Goal: Communication & Community: Answer question/provide support

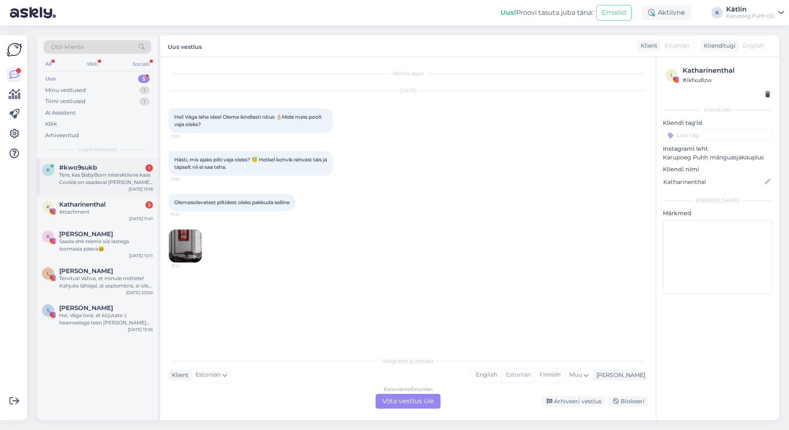
click at [99, 182] on div "Tere, kas BabyBorn interaktiivne kass Cookie on saadaval [PERSON_NAME] veebist …" at bounding box center [106, 178] width 94 height 15
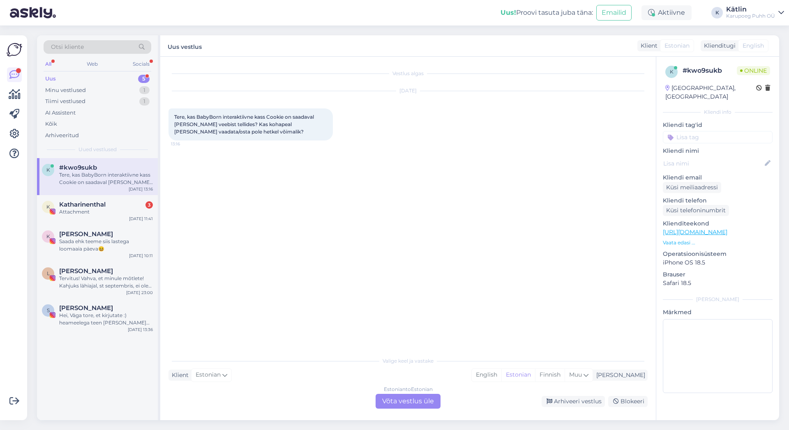
click at [414, 398] on div "Estonian to Estonian Võta vestlus üle" at bounding box center [407, 401] width 65 height 15
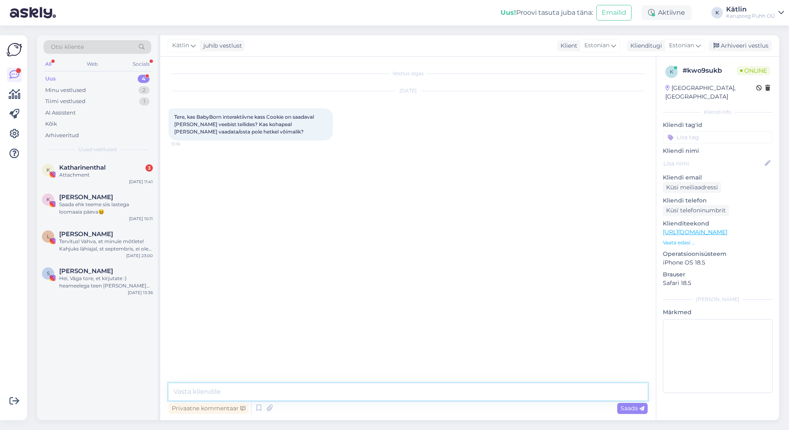
click at [359, 391] on textarea at bounding box center [407, 391] width 479 height 17
type textarea "Tere!"
click at [727, 228] on link "[URL][DOMAIN_NAME]" at bounding box center [695, 231] width 64 height 7
click at [311, 382] on div "Vestlus algas [DATE] Tere, kas BabyBorn interaktiivne kass Cookie on saadaval […" at bounding box center [407, 239] width 495 height 364
click at [187, 393] on textarea at bounding box center [407, 391] width 479 height 17
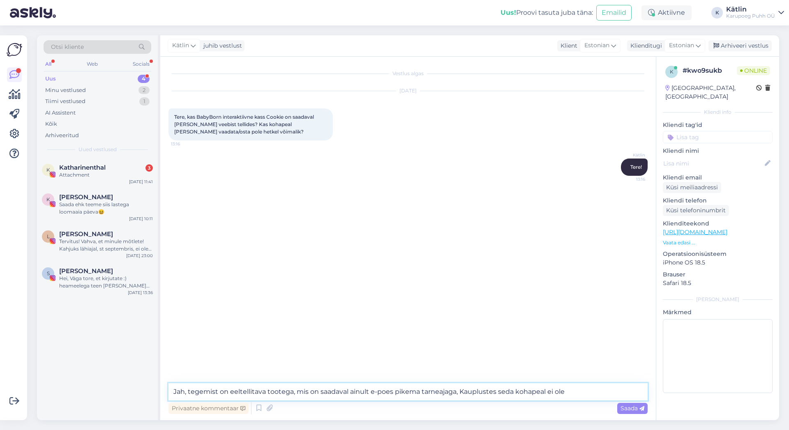
type textarea "Jah, tegemist on eeltellitava tootega, mis on saadaval ainult e-poes pikema tar…"
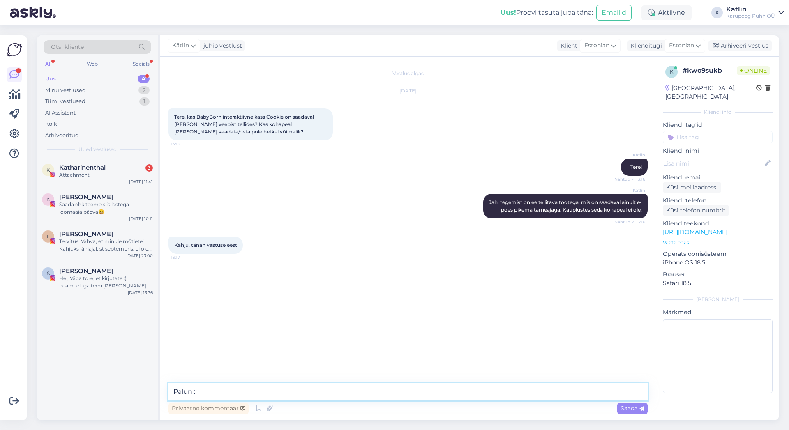
type textarea "Palun :)"
click at [734, 44] on div "Arhiveeri vestlus" at bounding box center [739, 45] width 63 height 11
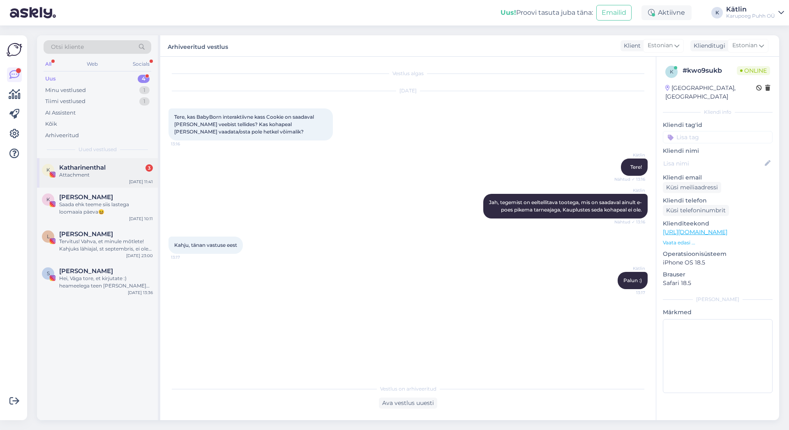
click at [95, 173] on div "Attachment" at bounding box center [106, 174] width 94 height 7
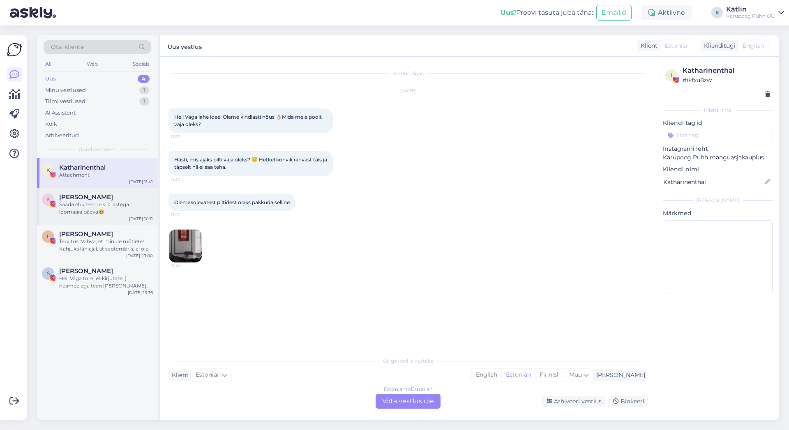
click at [89, 206] on div "Saada ehk teeme siis lastega loomaaia päeva😆" at bounding box center [106, 208] width 94 height 15
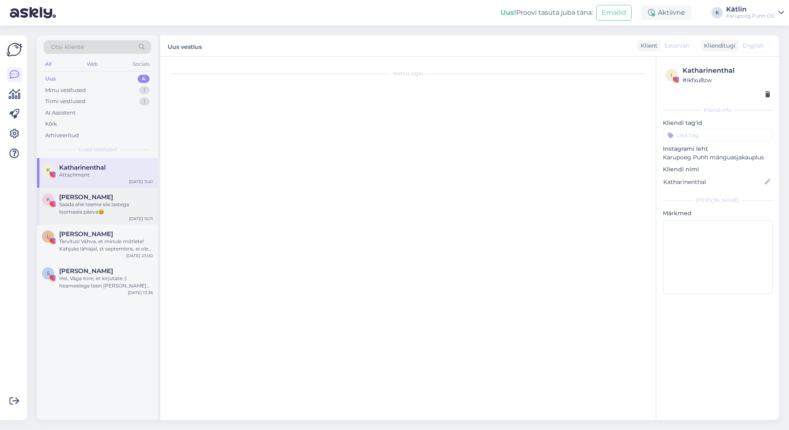
scroll to position [19, 0]
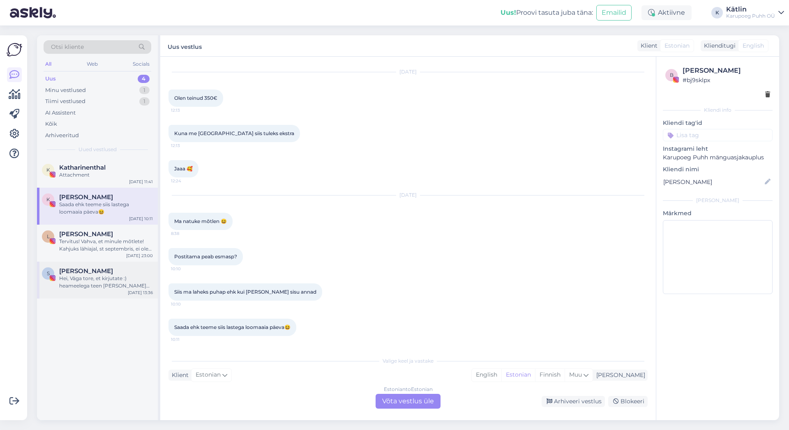
click at [101, 285] on div "Hei, Väga tore, et kirjutate :) heameelega teen [PERSON_NAME] koostööd. Hetkel …" at bounding box center [106, 282] width 94 height 15
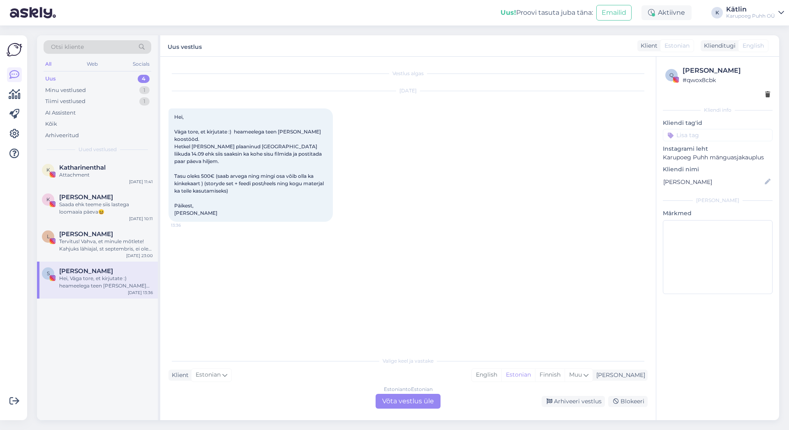
scroll to position [0, 0]
click at [578, 405] on div "Arhiveeri vestlus" at bounding box center [572, 401] width 63 height 11
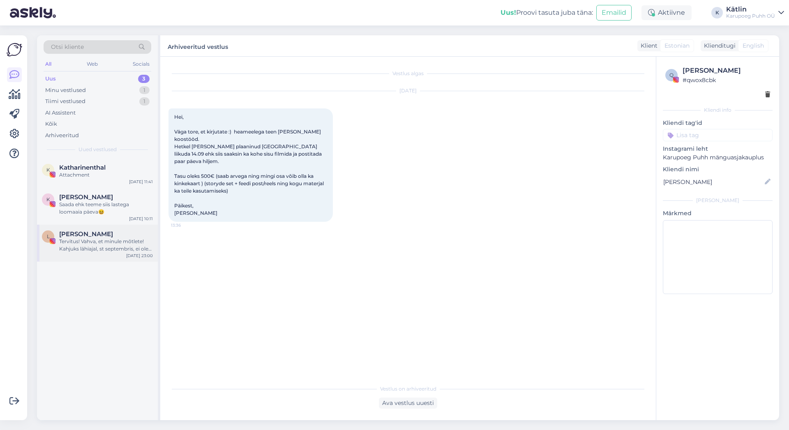
click at [94, 242] on div "Tervitus! Vahva, et minule mõtlete! Kahjuks lähiajal, st septembris, ei ole koo…" at bounding box center [106, 245] width 94 height 15
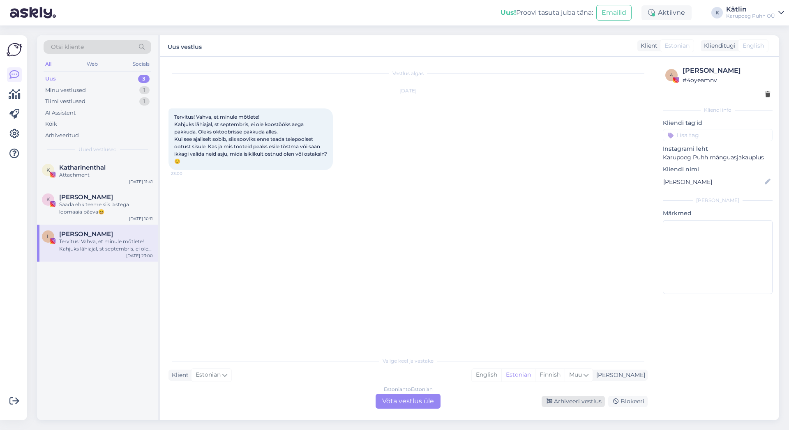
click at [572, 403] on div "Arhiveeri vestlus" at bounding box center [572, 401] width 63 height 11
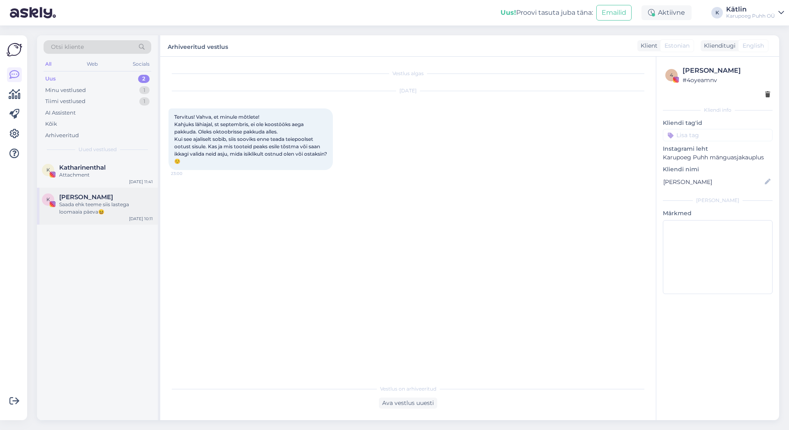
click at [89, 203] on div "Saada ehk teeme siis lastega loomaaia päeva😆" at bounding box center [106, 208] width 94 height 15
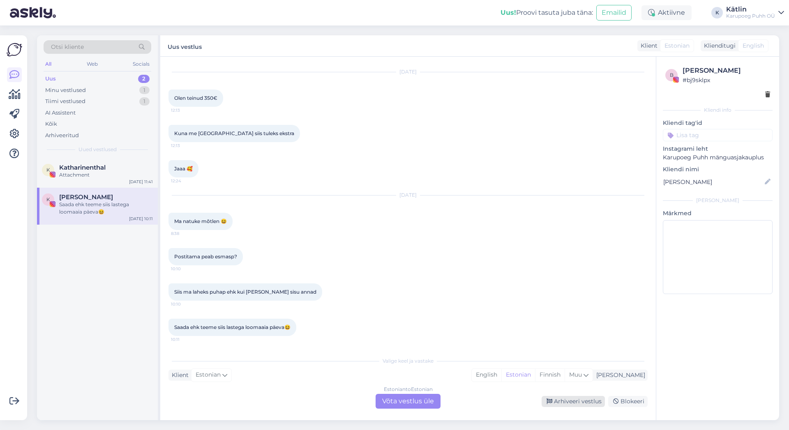
click at [563, 402] on div "Arhiveeri vestlus" at bounding box center [572, 401] width 63 height 11
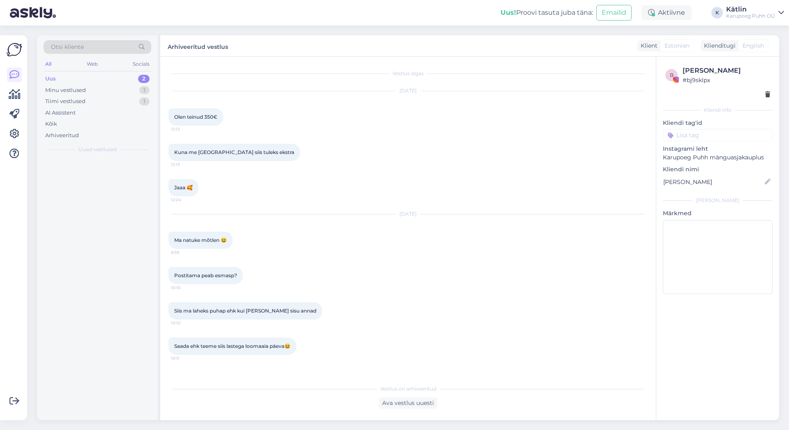
scroll to position [0, 0]
click at [87, 172] on div "Attachment" at bounding box center [106, 174] width 94 height 7
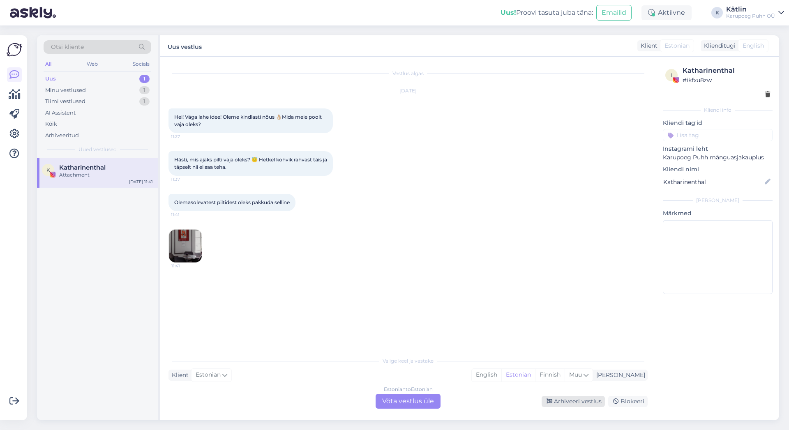
click at [582, 402] on div "Arhiveeri vestlus" at bounding box center [572, 401] width 63 height 11
